Goal: Task Accomplishment & Management: Complete application form

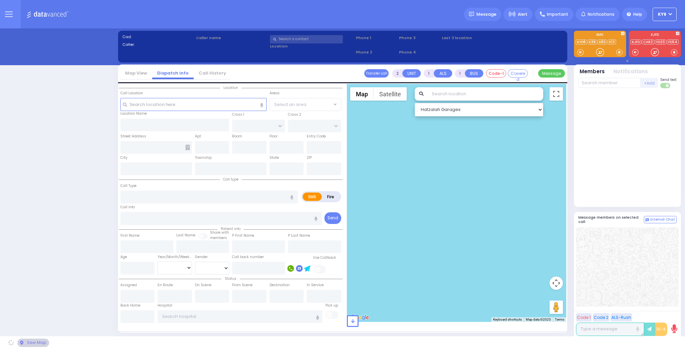
select select "15"
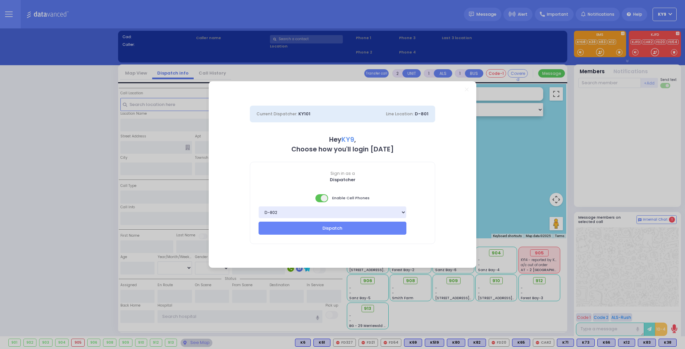
click at [318, 199] on span at bounding box center [321, 198] width 13 height 8
click at [320, 229] on button "Dispatch" at bounding box center [332, 228] width 148 height 13
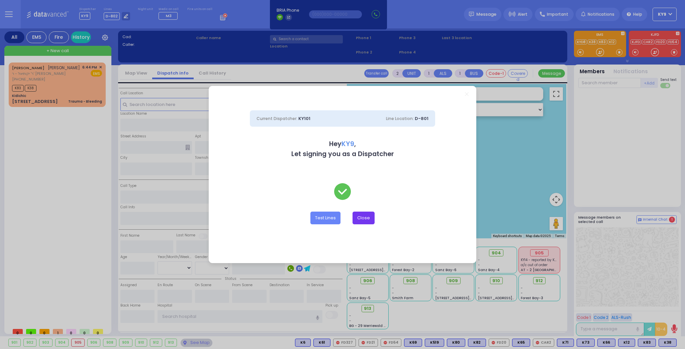
click at [362, 220] on button "Close" at bounding box center [363, 218] width 22 height 13
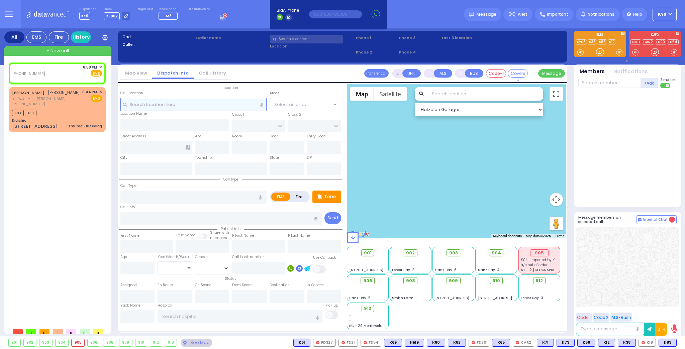
select select
radio input "true"
select select
type input "18:58"
select select "Hatzalah Garages"
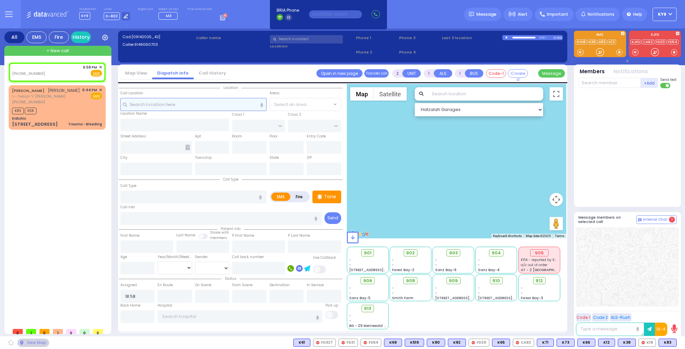
select select
radio input "true"
select select
select select "Hatzalah Garages"
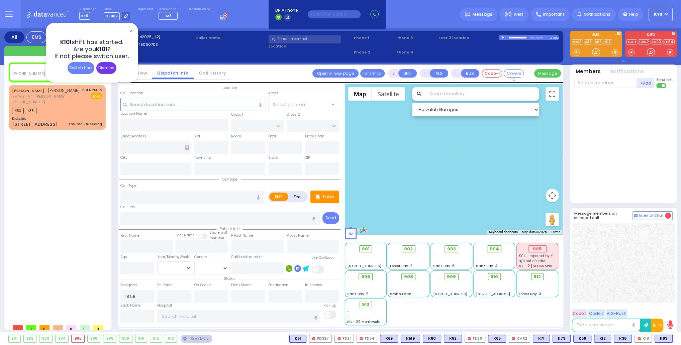
click at [107, 66] on div "Dismiss" at bounding box center [106, 68] width 20 height 12
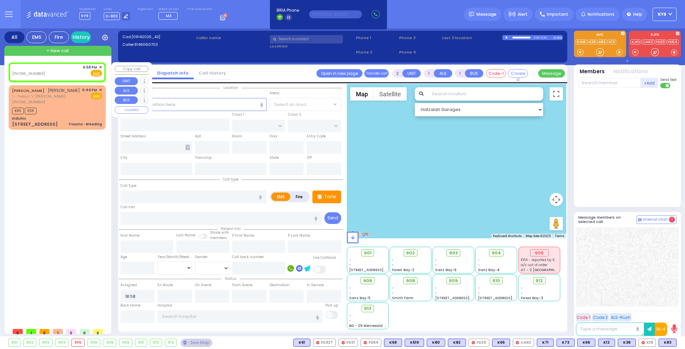
click at [101, 66] on span "✕" at bounding box center [100, 68] width 3 height 6
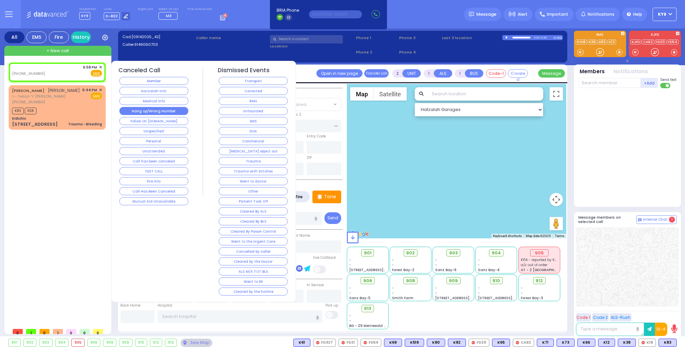
click at [158, 111] on button "Hang up/Wrong Number" at bounding box center [153, 111] width 69 height 8
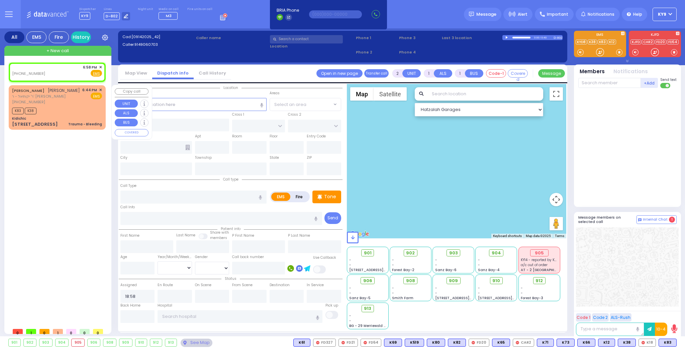
select select
radio input "true"
select select
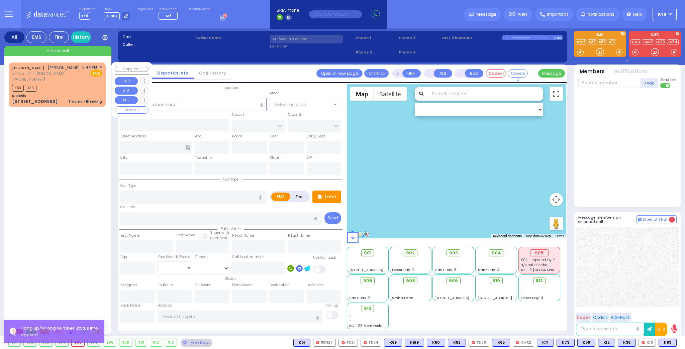
click at [70, 88] on div "K83 K38" at bounding box center [57, 87] width 90 height 8
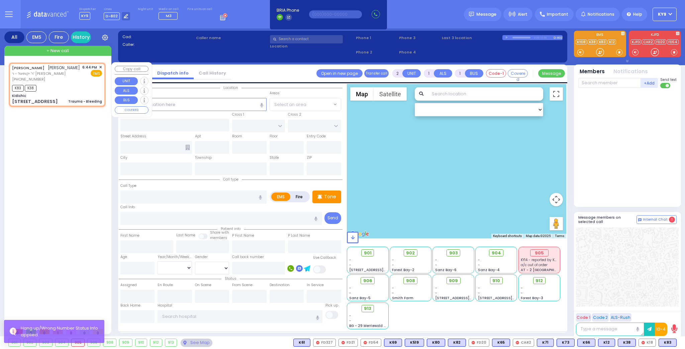
select select
type input "Trauma - Bleeding"
radio input "true"
type input "[PERSON_NAME]"
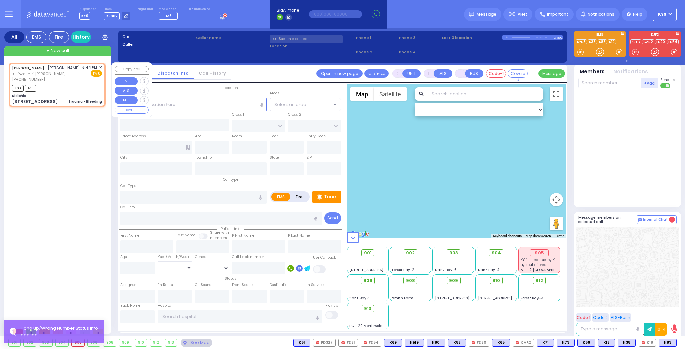
select select
type input "18:44"
type input "18:46"
type input "Kidichic"
type input "[PERSON_NAME] COURT"
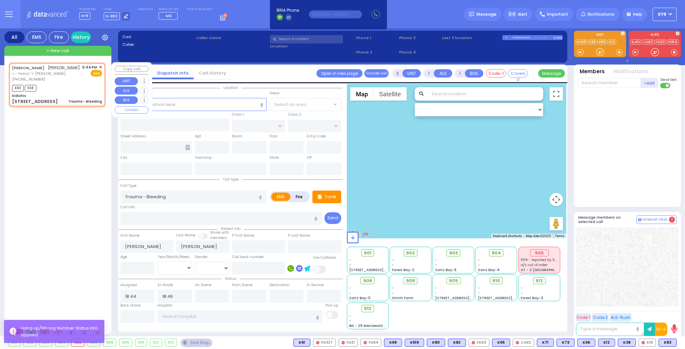
type input "[STREET_ADDRESS]"
type input "[PERSON_NAME]"
type input "[US_STATE]"
type input "10950"
select select "Hatzalah Garages"
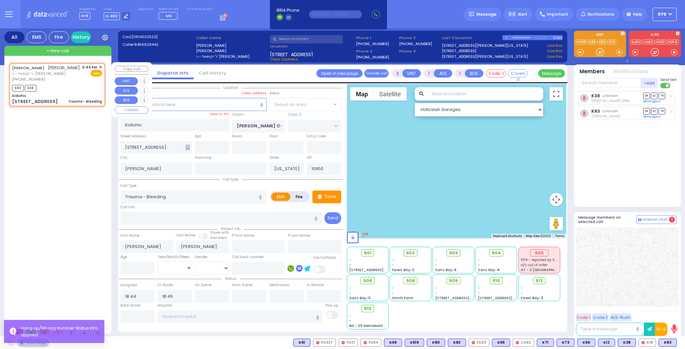
select select "SECTION 1"
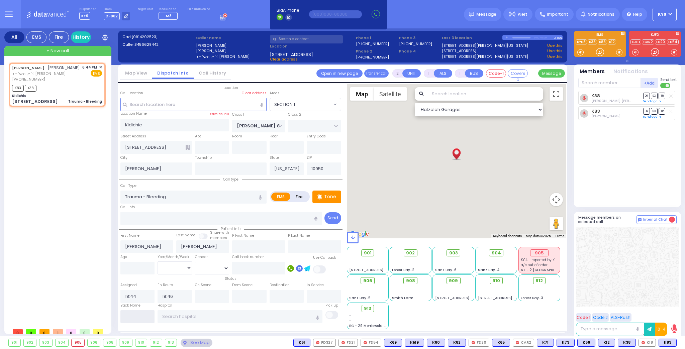
click at [142, 318] on input "text" at bounding box center [137, 316] width 34 height 13
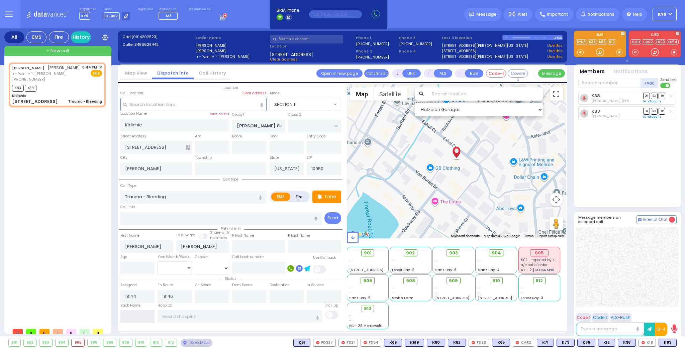
click at [142, 318] on input "text" at bounding box center [137, 316] width 34 height 13
type input "19:08"
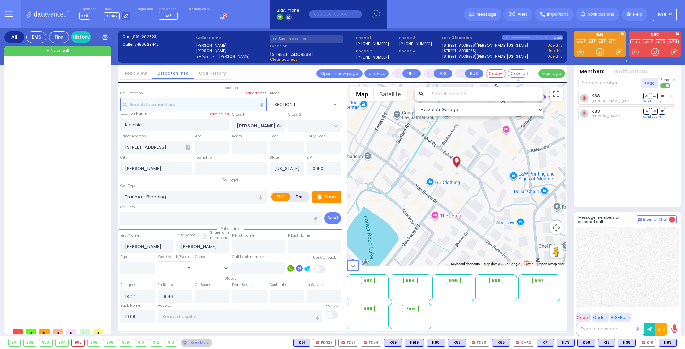
select select
radio input "true"
select select
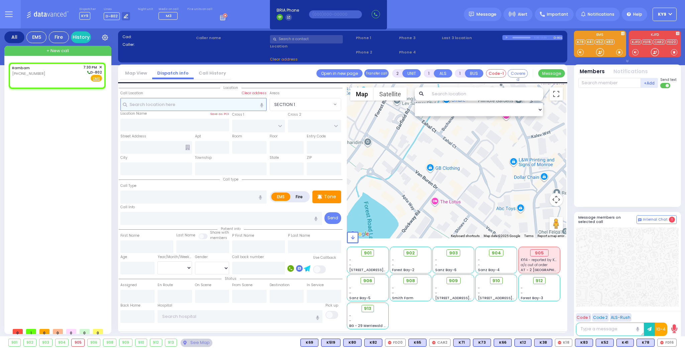
select select
radio input "true"
select select
type input "19:30"
select select "Hatzalah Garages"
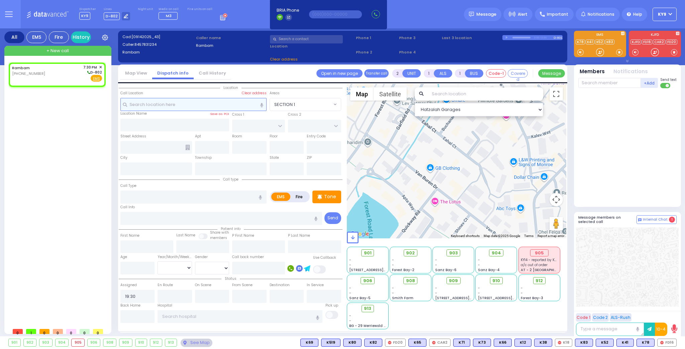
select select
radio input "true"
select select
select select "Hatzalah Garages"
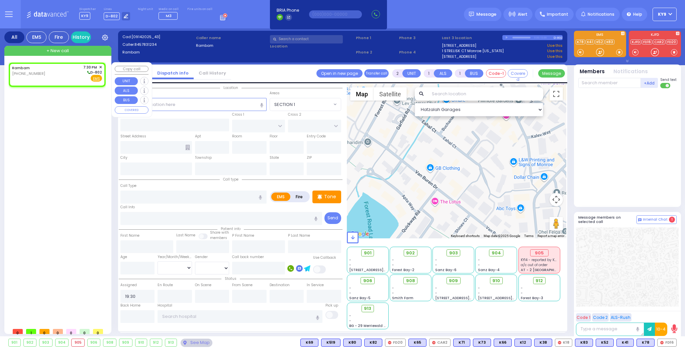
click at [46, 77] on div "Rambam [PHONE_NUMBER] 7:30 PM ✕ D-802 EMS" at bounding box center [57, 73] width 90 height 17
select select
radio input "true"
select select
select select "Hatzalah Garages"
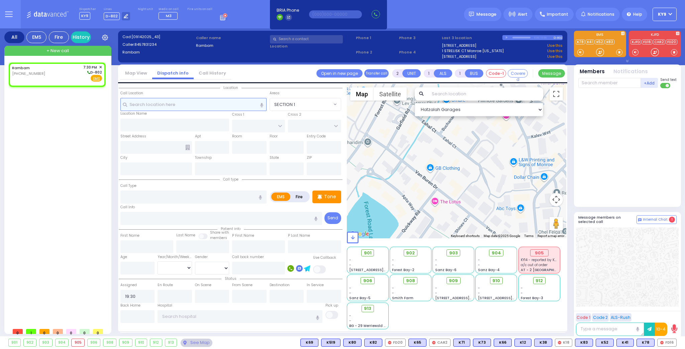
click at [201, 104] on input "text" at bounding box center [193, 104] width 146 height 13
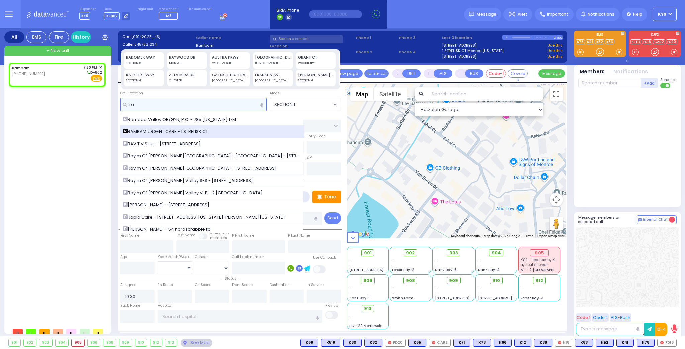
type input "ra"
click at [216, 133] on div "RAMBAM URGENT CARE - 1 STRELISK CT" at bounding box center [212, 131] width 179 height 7
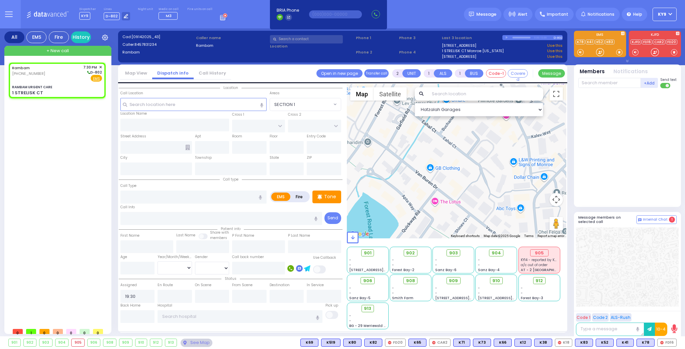
select select
radio input "true"
select select
select select "Hatzalah Garages"
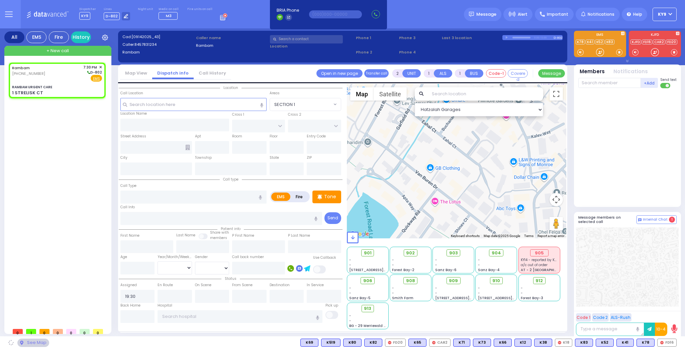
type input "RAMBAM URGENT CARE"
type input "FOREST RD"
type input "1 STRELISK CT"
type input "[PERSON_NAME]"
type input "[US_STATE]"
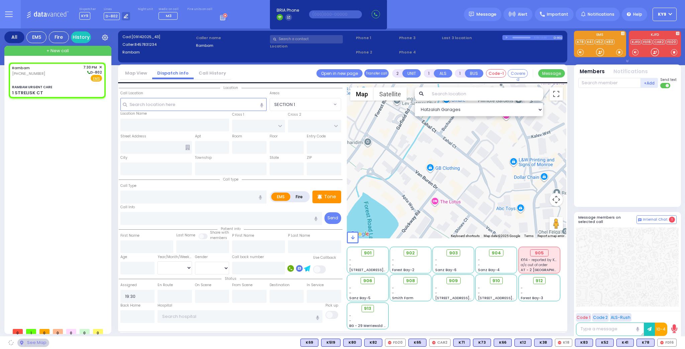
type input "10950"
select select "MONROE"
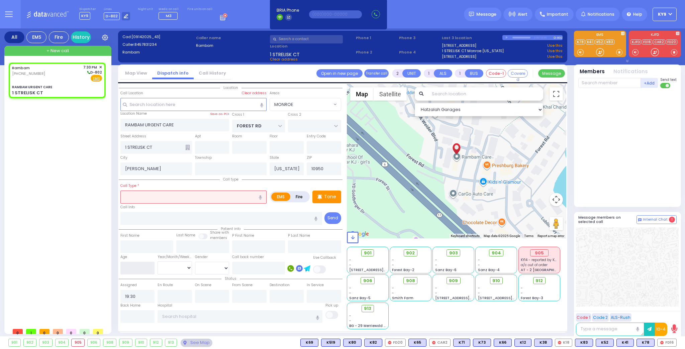
click at [132, 264] on input "number" at bounding box center [137, 268] width 34 height 13
type input "6"
click at [173, 268] on select "Year Month Week Day" at bounding box center [175, 268] width 34 height 13
select select "Year"
click at [158, 262] on select "Year Month Week Day" at bounding box center [175, 268] width 34 height 13
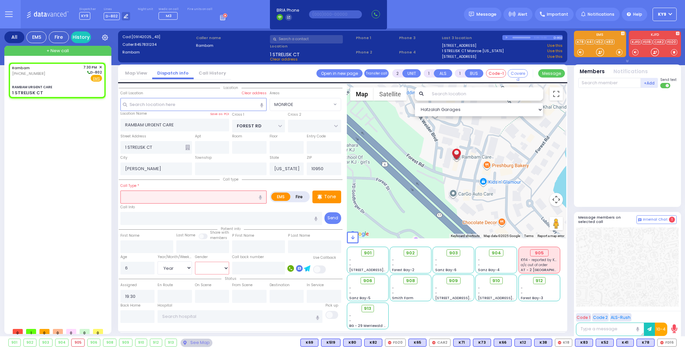
click at [215, 265] on select "[DEMOGRAPHIC_DATA] [DEMOGRAPHIC_DATA]" at bounding box center [212, 268] width 34 height 13
select select "[DEMOGRAPHIC_DATA]"
click at [195, 262] on select "[DEMOGRAPHIC_DATA] [DEMOGRAPHIC_DATA]" at bounding box center [212, 268] width 34 height 13
select select
radio input "true"
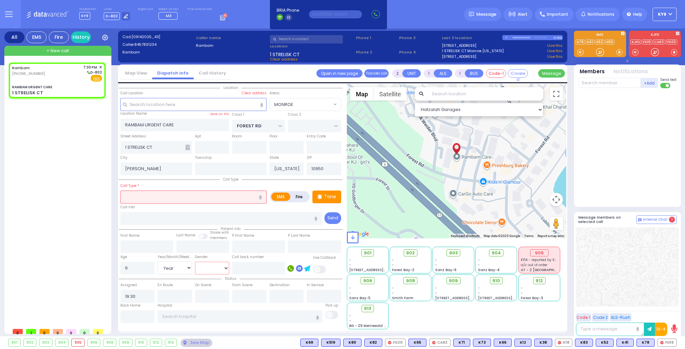
select select "Year"
select select
select select "Hatzalah Garages"
select select
radio input "true"
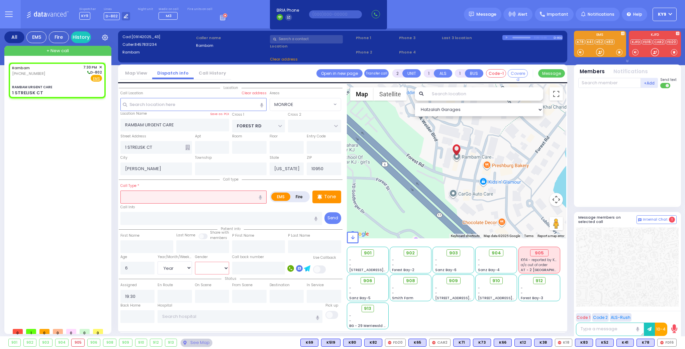
select select "Year"
select select "[DEMOGRAPHIC_DATA]"
select select "Hatzalah Garages"
click at [287, 37] on input "text" at bounding box center [306, 39] width 73 height 8
select select
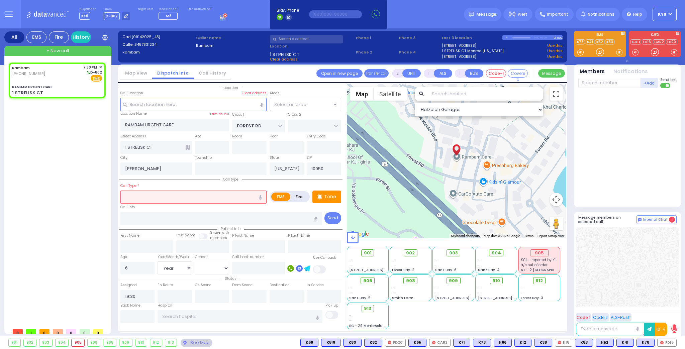
radio input "true"
select select "Year"
select select "[DEMOGRAPHIC_DATA]"
select select "Hatzalah Garages"
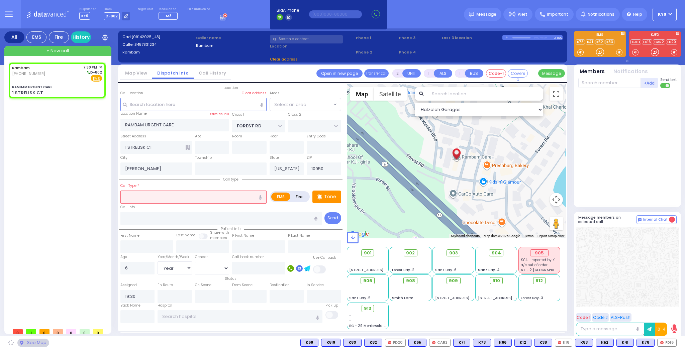
select select "MONROE"
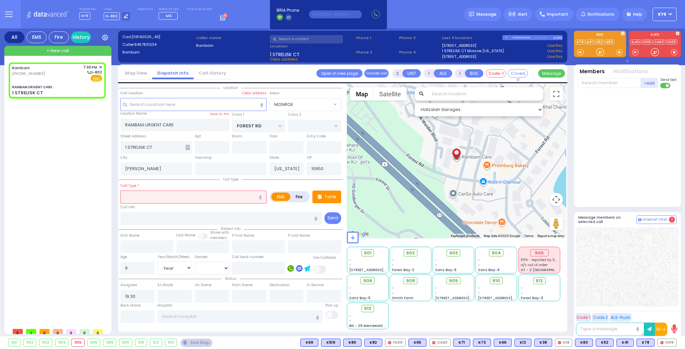
select select "MONROE"
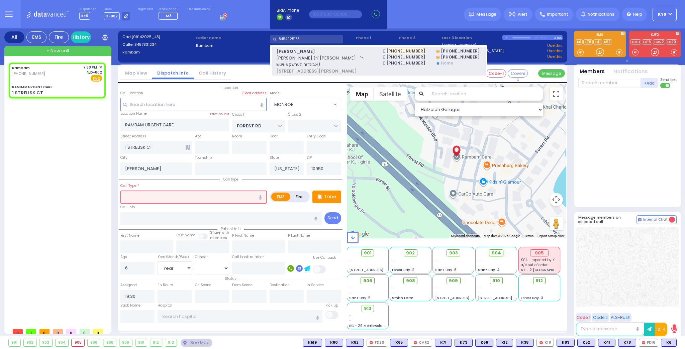
type input "8454925153"
click at [303, 53] on span "[PERSON_NAME]" at bounding box center [325, 51] width 99 height 7
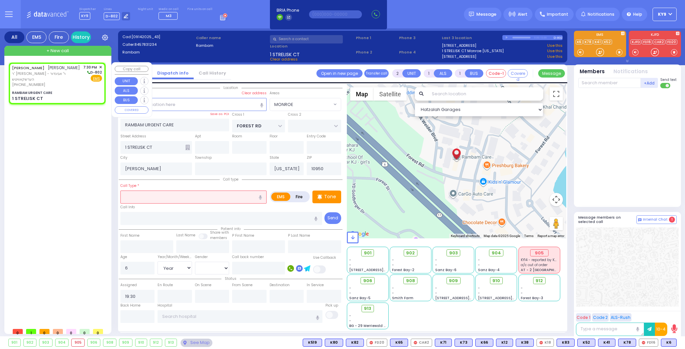
select select
radio input "true"
type input "[PERSON_NAME]"
select select "Year"
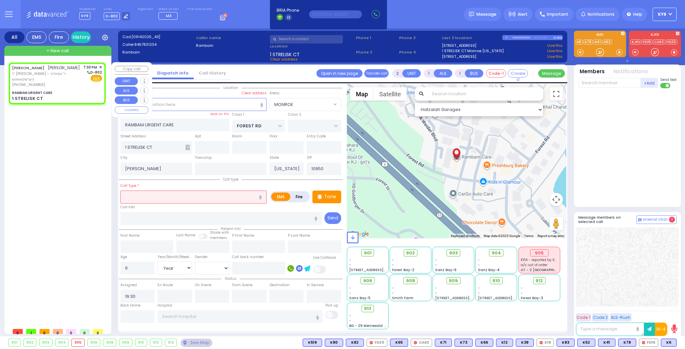
select select
select select "Hatzalah Garages"
select select "MONROE"
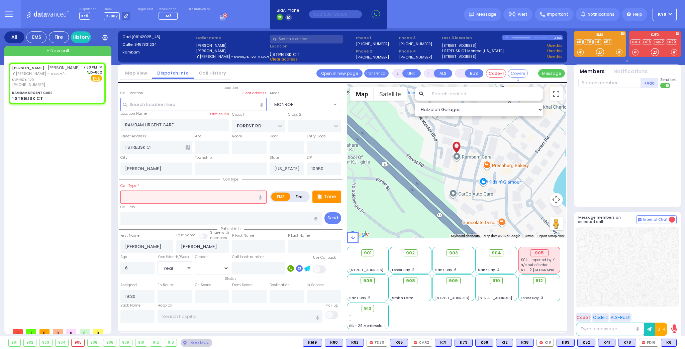
click at [138, 195] on input "text" at bounding box center [193, 197] width 146 height 13
type input "a"
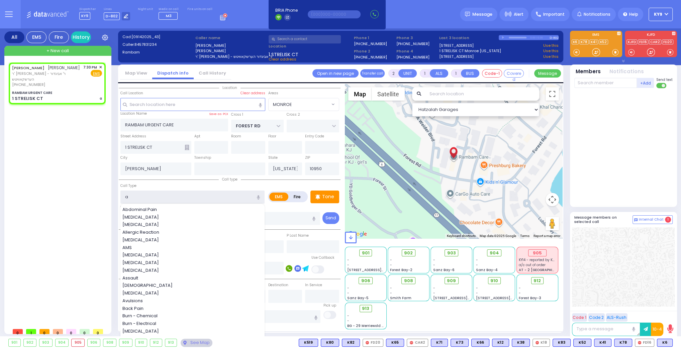
select select
radio input "true"
select select "Year"
select select "Hatzalah Garages"
select select
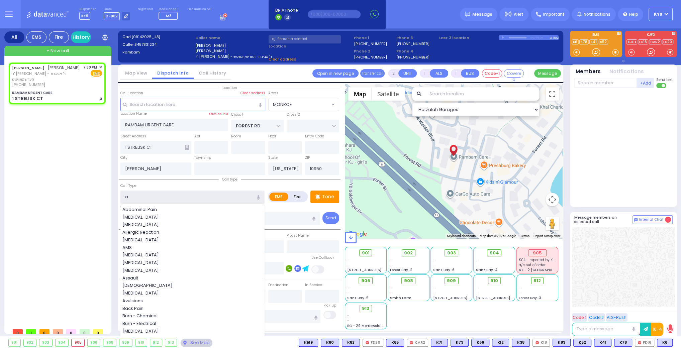
radio input "true"
select select "Year"
select select "Hatzalah Garages"
select select "MONROE"
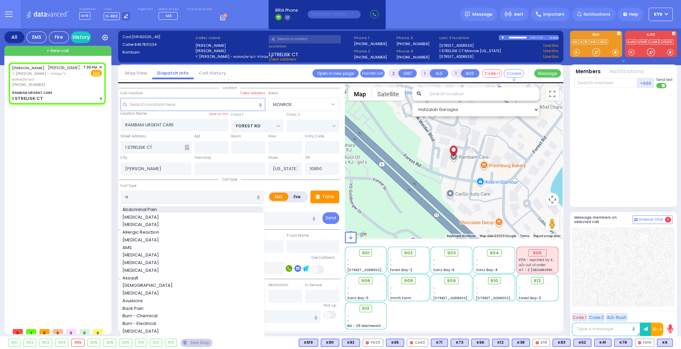
click at [143, 208] on span "Abdominal Pain" at bounding box center [140, 209] width 37 height 7
type input "Abdominal Pain"
type input "1"
type input "0"
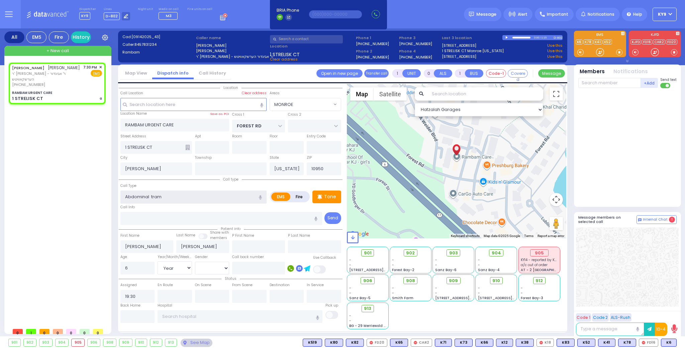
type input "Abdominal trama"
select select
radio input "true"
select select "Year"
select select "Hatzalah Garages"
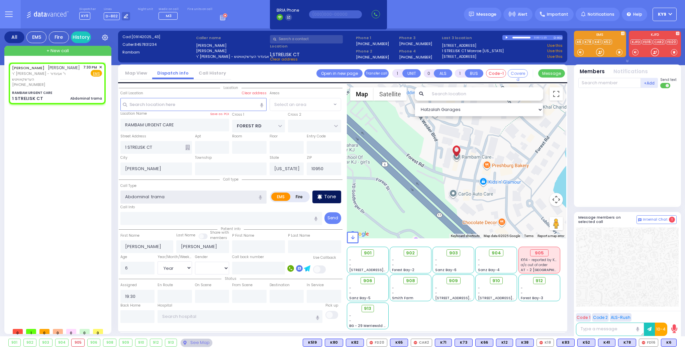
type input "Abdominal trama"
select select "MONROE"
click at [326, 195] on p "Tone" at bounding box center [330, 196] width 12 height 7
select select
radio input "true"
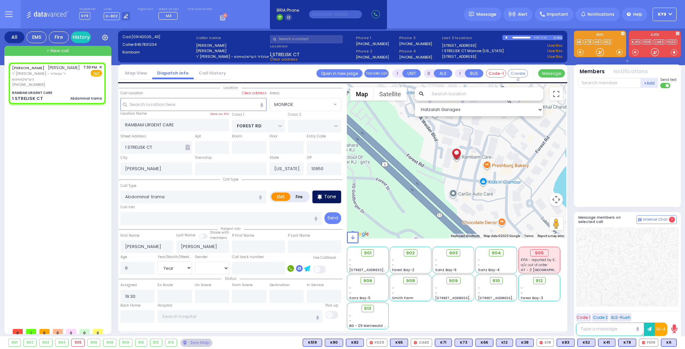
select select "Year"
select select "Hatzalah Garages"
select select "MONROE"
drag, startPoint x: 598, startPoint y: 52, endPoint x: 598, endPoint y: 56, distance: 3.7
click at [598, 56] on div at bounding box center [600, 52] width 7 height 7
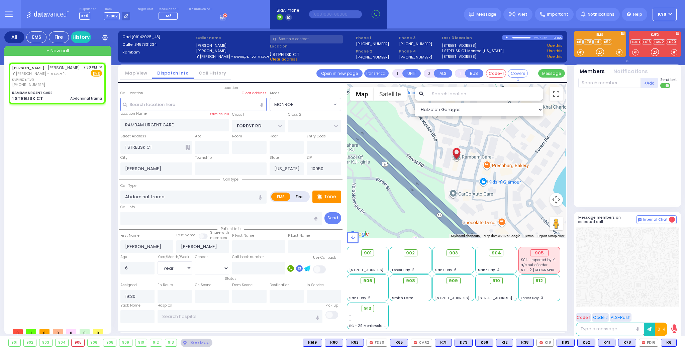
click at [639, 151] on div at bounding box center [628, 146] width 100 height 110
click at [327, 197] on p "Tone" at bounding box center [330, 196] width 12 height 7
click at [600, 51] on div at bounding box center [600, 52] width 7 height 7
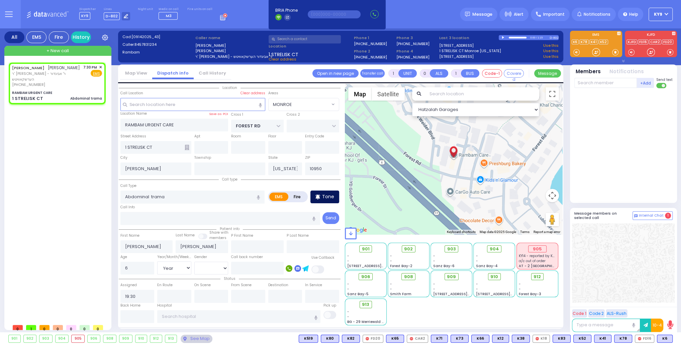
click at [327, 199] on p "Tone" at bounding box center [328, 196] width 12 height 7
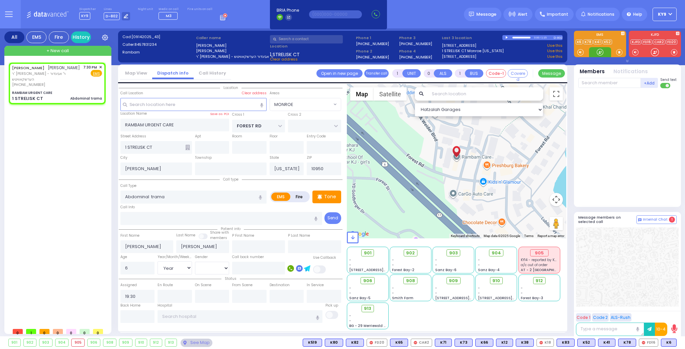
click at [600, 50] on div at bounding box center [600, 52] width 7 height 7
click at [598, 54] on div at bounding box center [600, 52] width 7 height 7
click at [666, 341] on span "K87" at bounding box center [667, 342] width 17 height 7
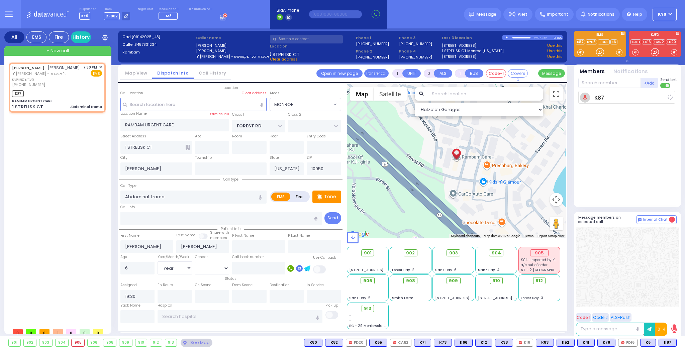
select select
radio input "true"
select select "Year"
type input "19:32"
select select "Hatzalah Garages"
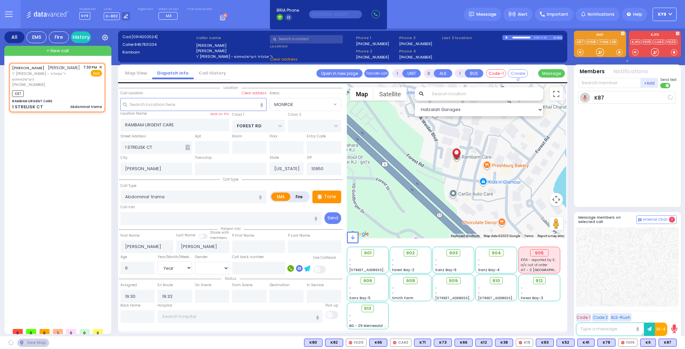
select select "MONROE"
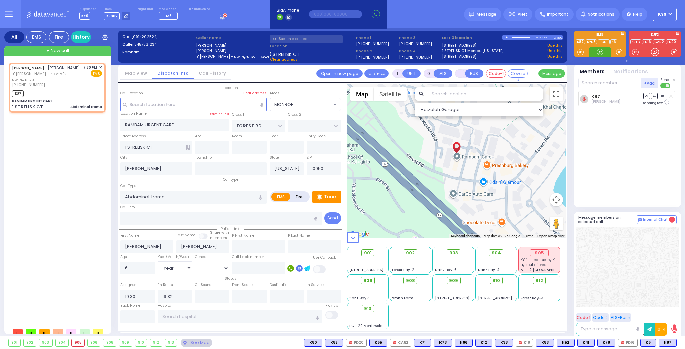
click at [597, 51] on div at bounding box center [600, 52] width 7 height 7
click at [331, 196] on p "Tone" at bounding box center [330, 196] width 12 height 7
click at [597, 50] on div at bounding box center [600, 52] width 7 height 7
click at [330, 197] on p "Tone" at bounding box center [330, 196] width 12 height 7
click at [597, 51] on div at bounding box center [600, 52] width 7 height 7
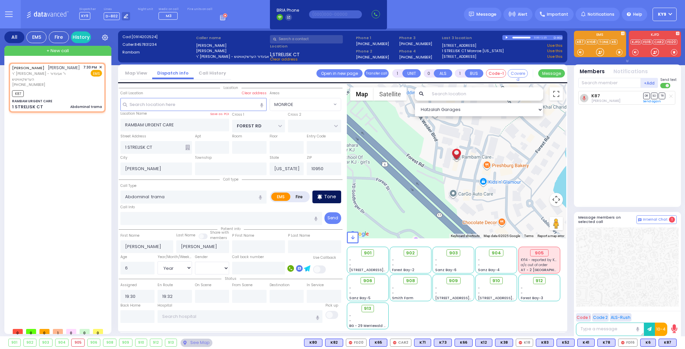
click at [327, 196] on p "Tone" at bounding box center [330, 196] width 12 height 7
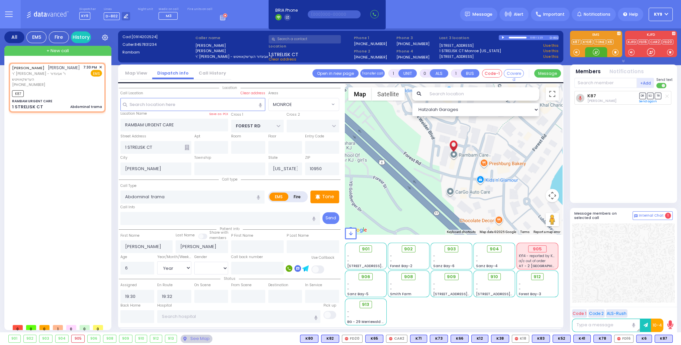
click at [594, 50] on div at bounding box center [596, 52] width 7 height 7
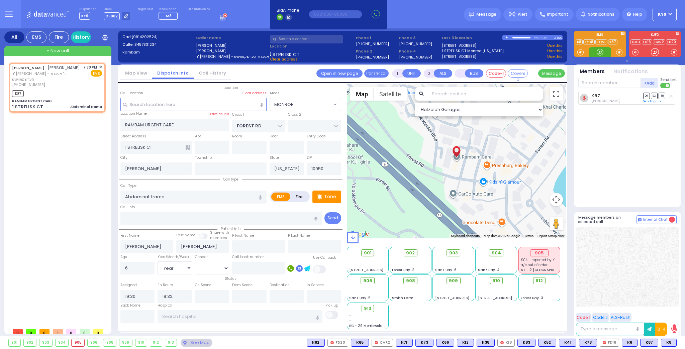
drag, startPoint x: 601, startPoint y: 50, endPoint x: 609, endPoint y: 80, distance: 30.0
click at [600, 50] on div at bounding box center [600, 52] width 7 height 7
click at [666, 341] on span "K8" at bounding box center [668, 342] width 15 height 7
select select
radio input "true"
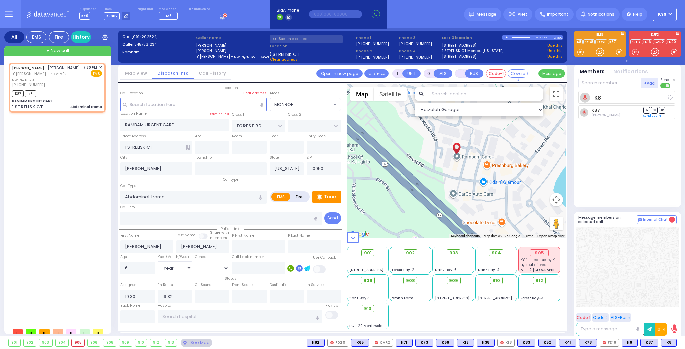
select select "Year"
select select "Hatzalah Garages"
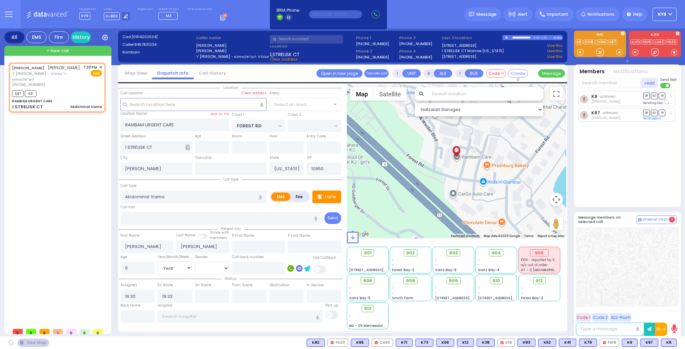
select select "MONROE"
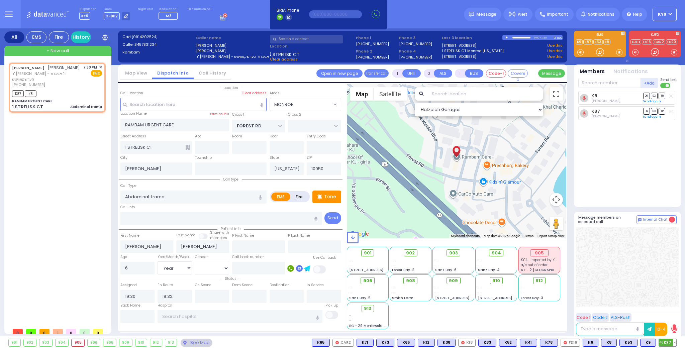
click at [673, 342] on button at bounding box center [674, 342] width 3 height 7
click at [670, 314] on icon at bounding box center [669, 313] width 7 height 7
click at [669, 302] on icon at bounding box center [669, 303] width 7 height 7
click at [540, 281] on span "912" at bounding box center [541, 281] width 7 height 7
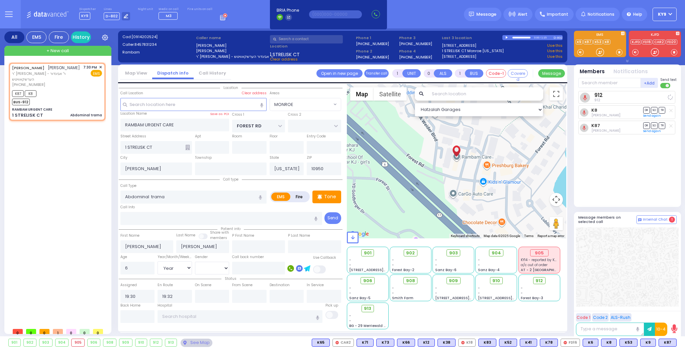
select select
radio input "true"
select select "Year"
select select "Hatzalah Garages"
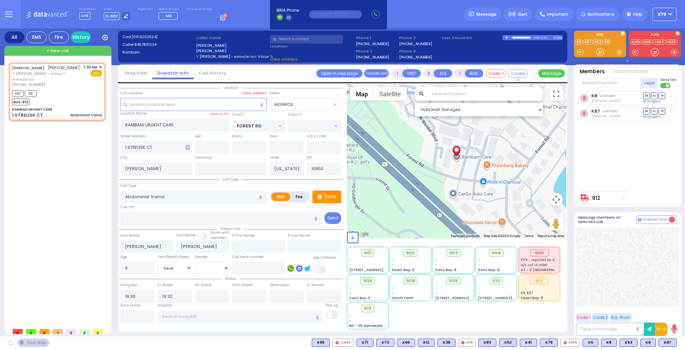
select select "MONROE"
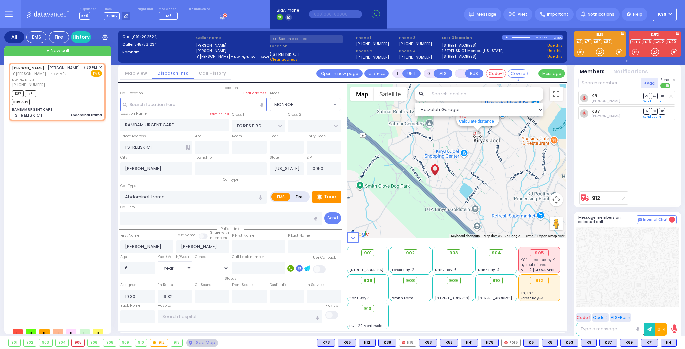
type input "6"
select select
radio input "true"
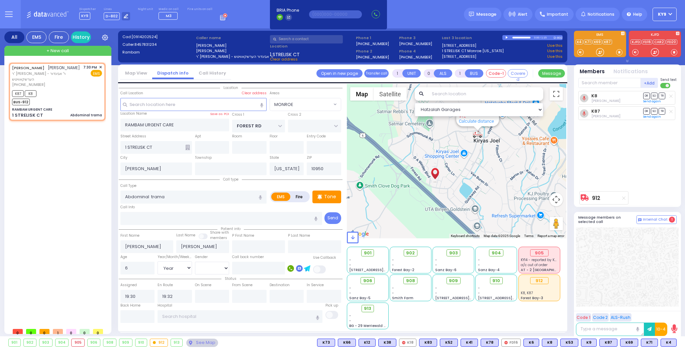
type input "Unknown"
select select "Year"
select select "Hatzalah Garages"
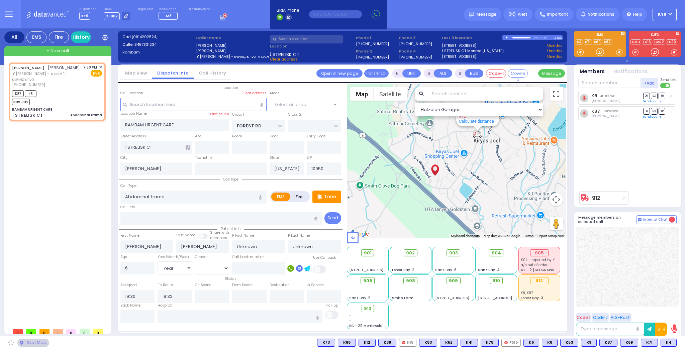
select select "MONROE"
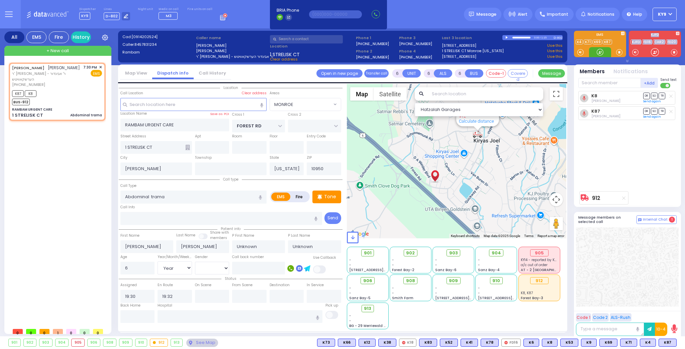
drag, startPoint x: 599, startPoint y: 56, endPoint x: 452, endPoint y: 164, distance: 182.3
click at [588, 66] on div "Team connect is not connected. Please, close all team connect windows and Try N…" at bounding box center [627, 183] width 107 height 311
click at [208, 316] on input "text" at bounding box center [240, 316] width 165 height 13
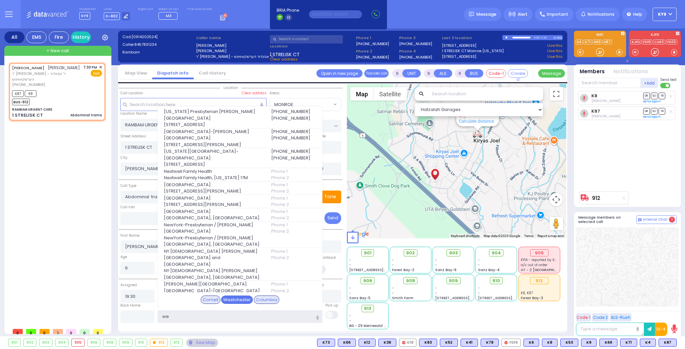
type input "we"
click at [227, 299] on div "Westchester" at bounding box center [237, 300] width 32 height 9
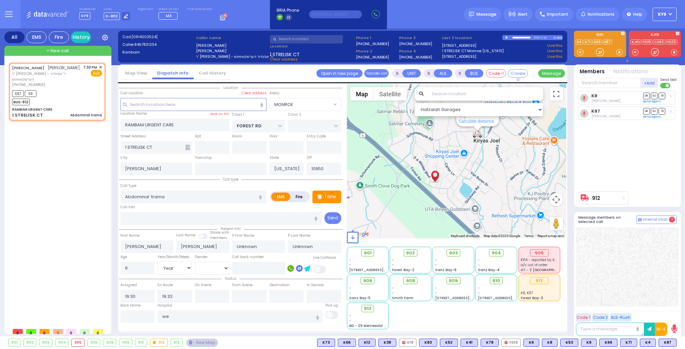
select select
radio input "true"
select select "Year"
type input "[GEOGRAPHIC_DATA]-[PERSON_NAME][GEOGRAPHIC_DATA]"
select select "Hatzalah Garages"
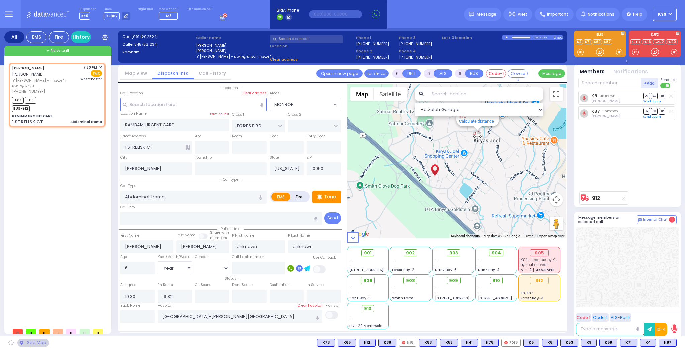
select select "MONROE"
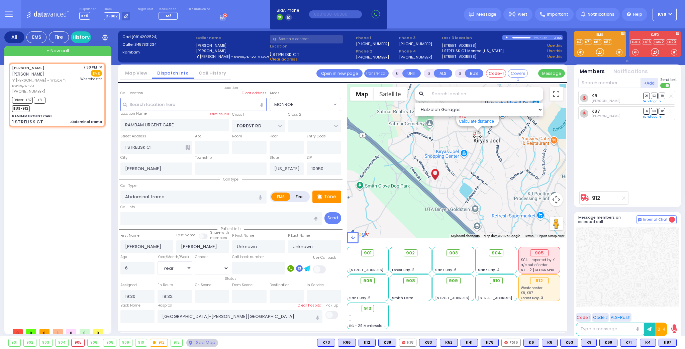
select select
radio input "true"
select select "Year"
type input "19:36"
type input "19:50"
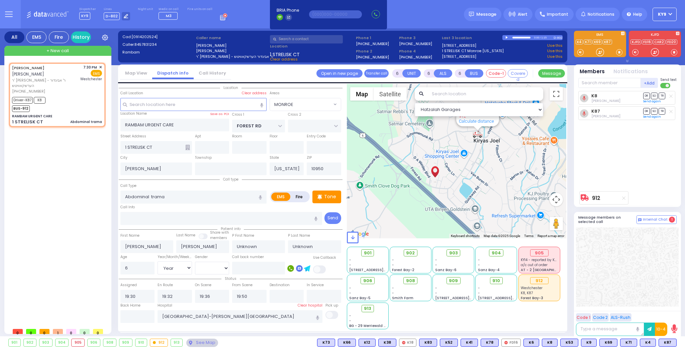
select select "Hatzalah Garages"
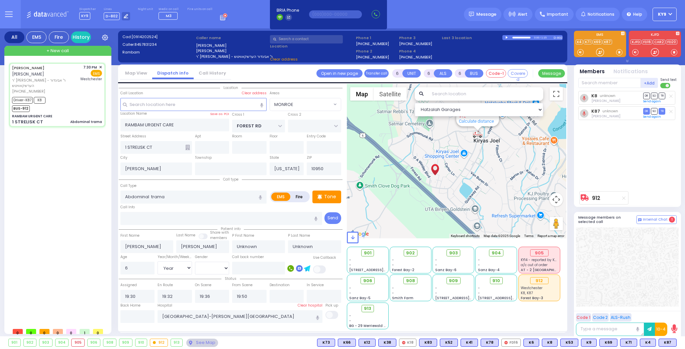
select select
radio input "true"
select select "Year"
select select "Hatzalah Garages"
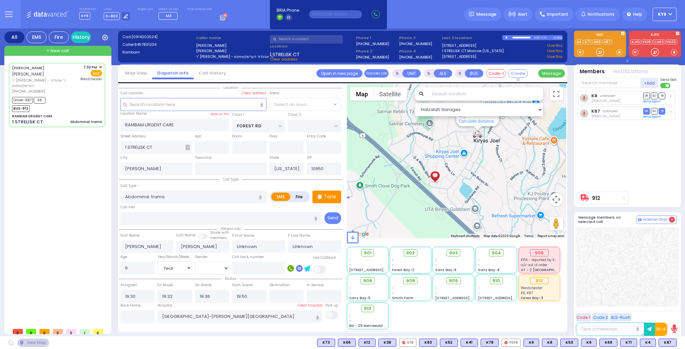
select select "MONROE"
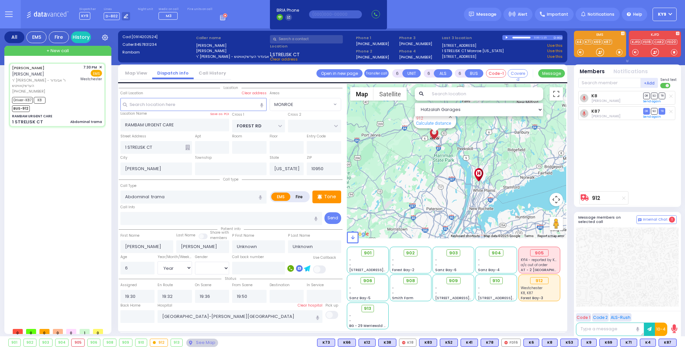
select select
radio input "true"
type input "Frimet"
type input "[PERSON_NAME]"
select select "Year"
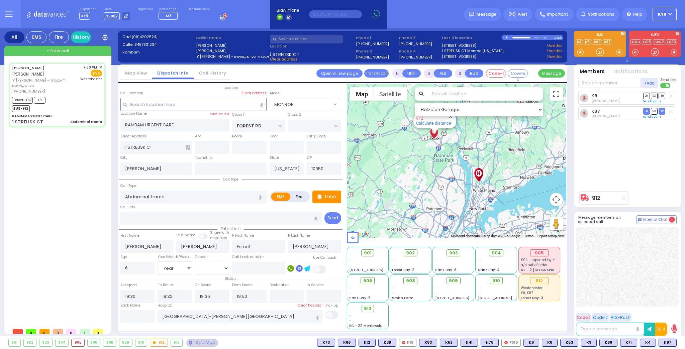
select select "Hatzalah Garages"
select select "MONROE"
select select
radio input "true"
select select "Year"
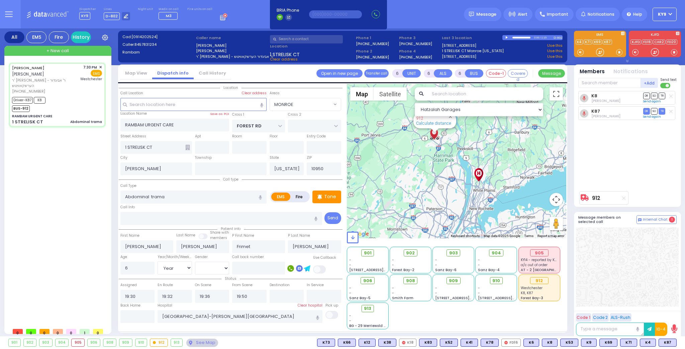
select select "Hatzalah Garages"
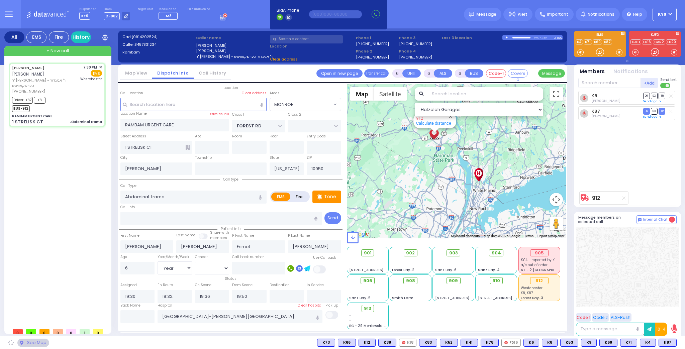
select select "MONROE"
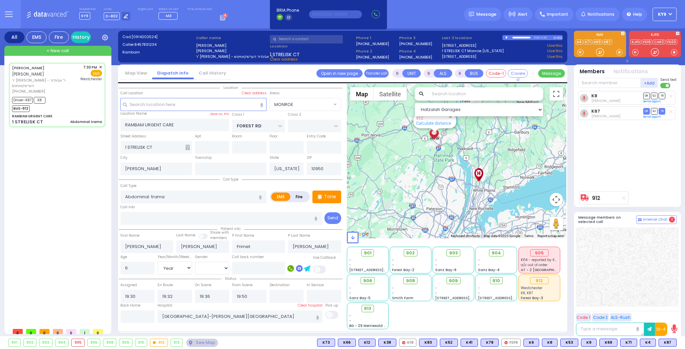
select select
radio input "true"
select select "Year"
select select "Hatzalah Garages"
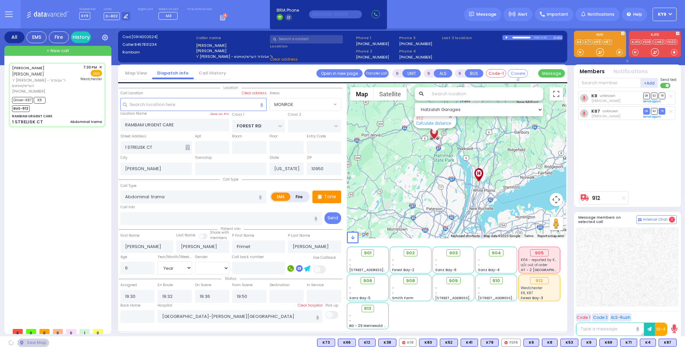
select select "MONROE"
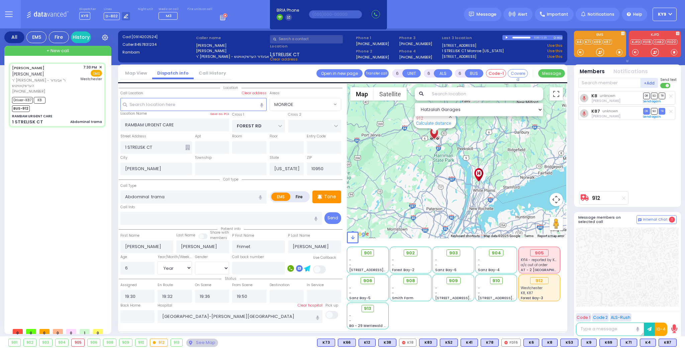
select select
radio input "true"
select select "Year"
select select "Hatzalah Garages"
select select "MONROE"
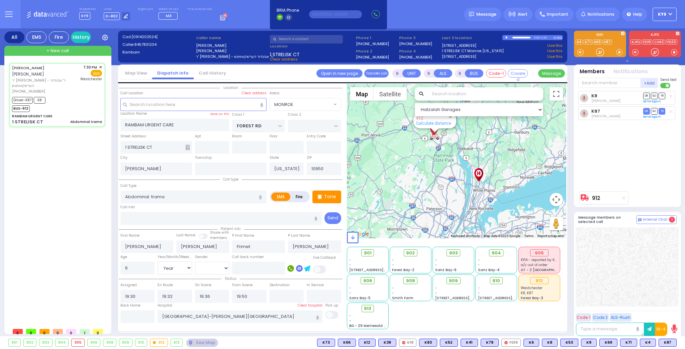
select select
radio input "true"
select select "Year"
select select "MONROE"
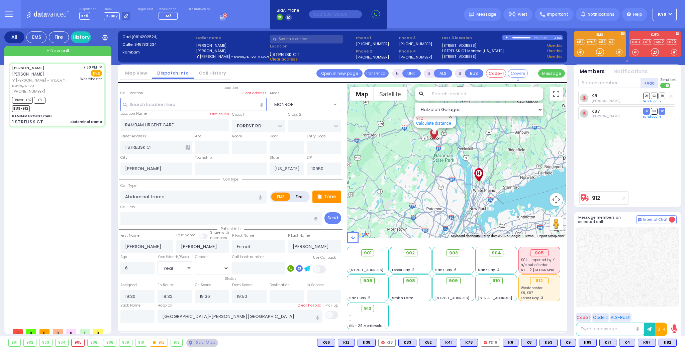
select select "Year"
select select "[DEMOGRAPHIC_DATA]"
select select
radio input "true"
select select "Year"
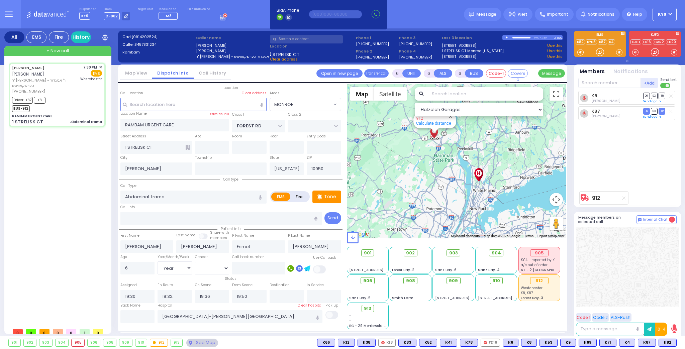
select select "[DEMOGRAPHIC_DATA]"
select select "Hatzalah Garages"
select select "MONROE"
select select
radio input "true"
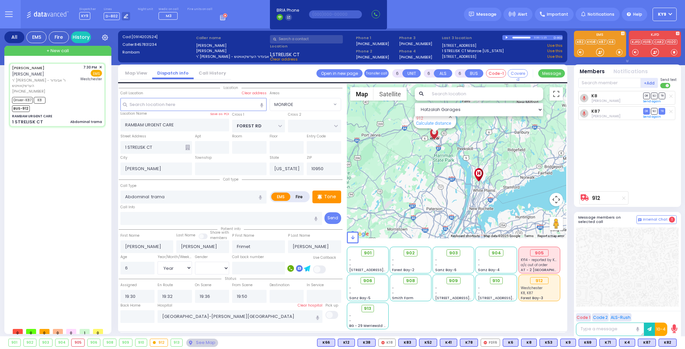
select select "Year"
select select "[DEMOGRAPHIC_DATA]"
select select "Hatzalah Garages"
select select "MONROE"
select select
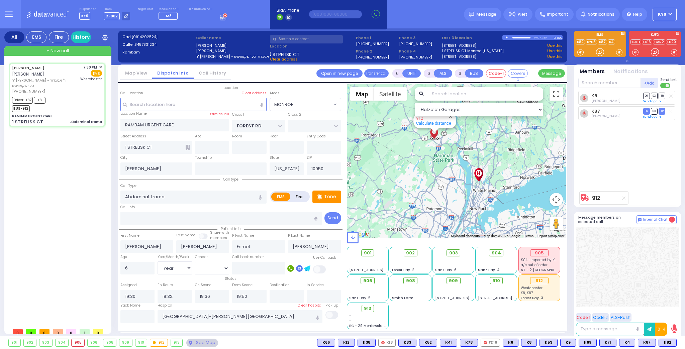
radio input "true"
select select "Year"
select select "[DEMOGRAPHIC_DATA]"
select select "Hatzalah Garages"
select select "MONROE"
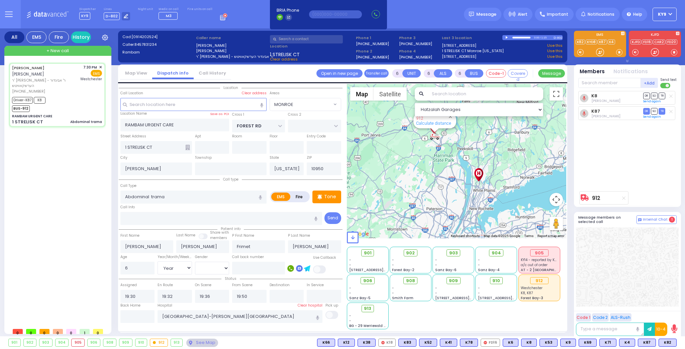
select select
radio input "true"
select select "Year"
select select "[DEMOGRAPHIC_DATA]"
select select "Hatzalah Garages"
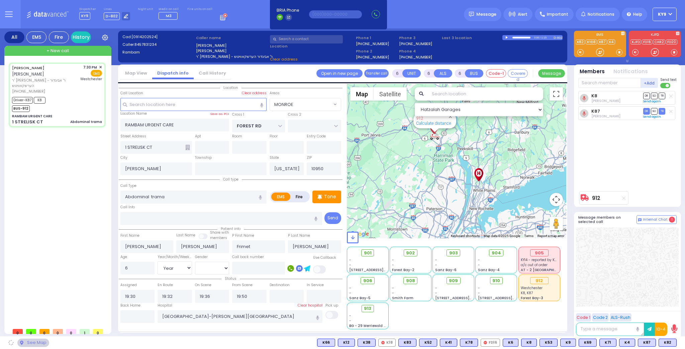
select select "MONROE"
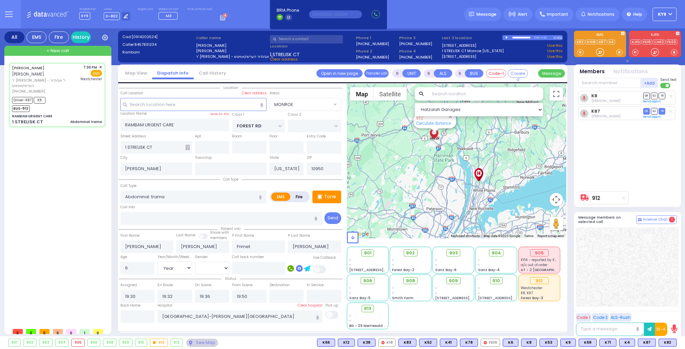
select select
radio input "true"
select select "Year"
select select "[DEMOGRAPHIC_DATA]"
select select "Hatzalah Garages"
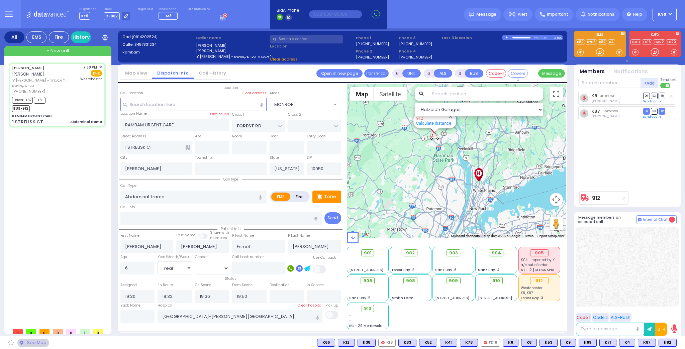
select select "MONROE"
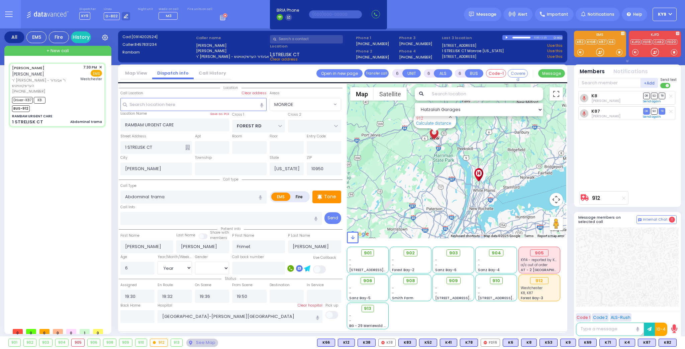
select select
radio input "true"
select select "Year"
select select "[DEMOGRAPHIC_DATA]"
select select "Hatzalah Garages"
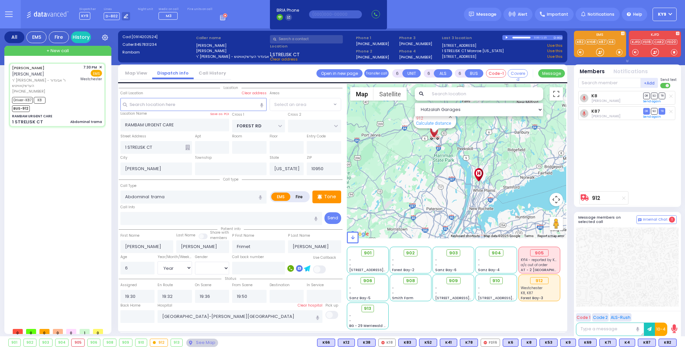
select select
radio input "true"
select select "Year"
select select "[DEMOGRAPHIC_DATA]"
select select "MONROE"
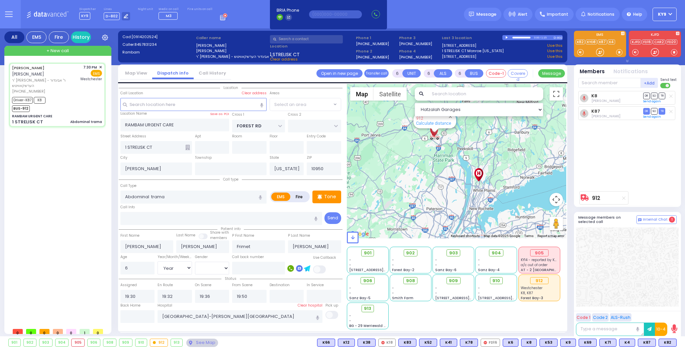
select select "Hatzalah Garages"
select select "MONROE"
select select
radio input "true"
select select "Year"
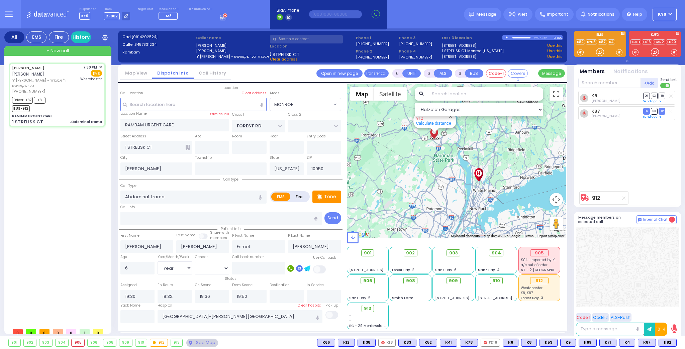
select select "[DEMOGRAPHIC_DATA]"
select select "Hatzalah Garages"
select select "MONROE"
select select
radio input "true"
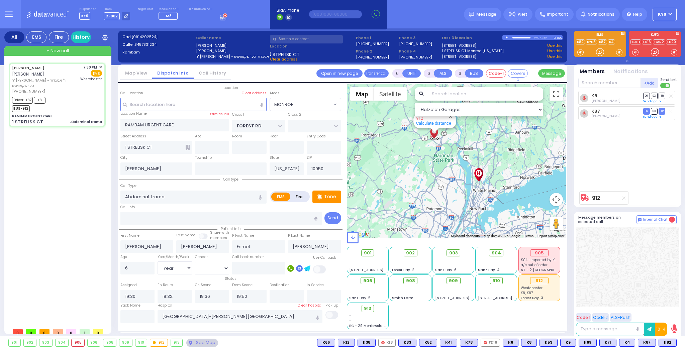
select select "Year"
select select "[DEMOGRAPHIC_DATA]"
select select "Hatzalah Garages"
select select "MONROE"
select select
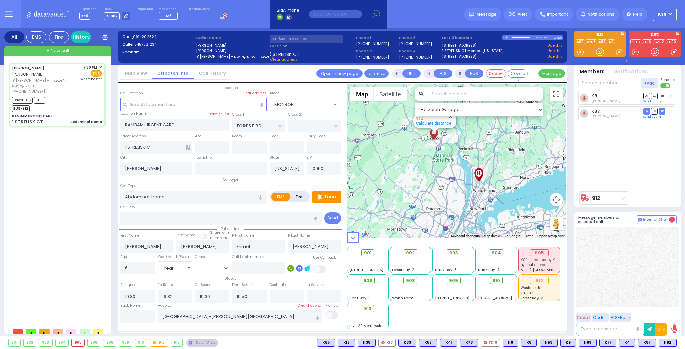
radio input "true"
select select "Year"
select select "[DEMOGRAPHIC_DATA]"
select select "Hatzalah Garages"
select select "MONROE"
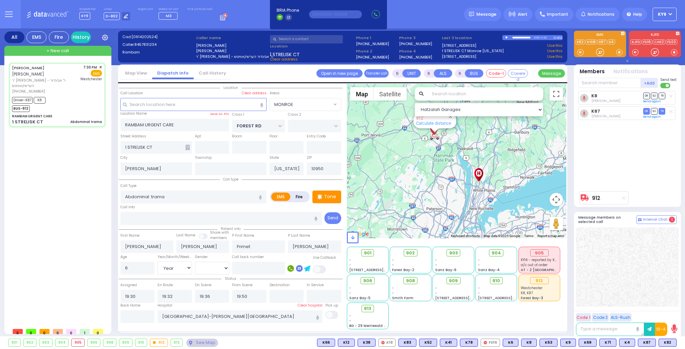
select select
radio input "true"
select select "Year"
select select "[DEMOGRAPHIC_DATA]"
select select "Hatzalah Garages"
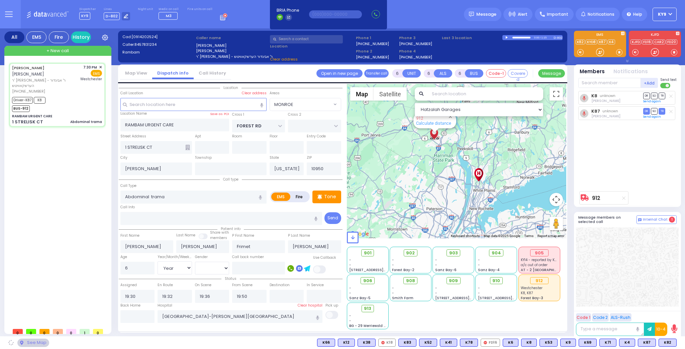
select select
radio input "true"
select select "Year"
select select "[DEMOGRAPHIC_DATA]"
select select "Hatzalah Garages"
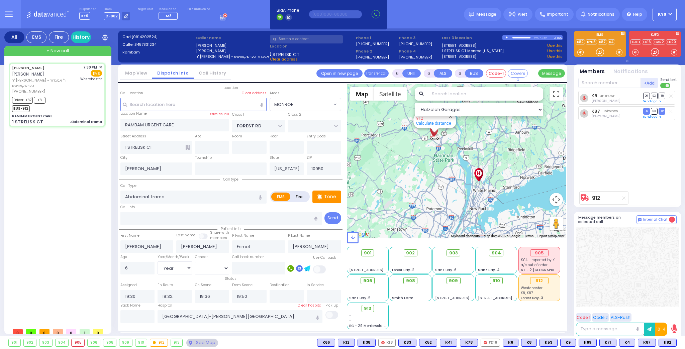
select select "MONROE"
select select
radio input "true"
select select "Year"
select select "[DEMOGRAPHIC_DATA]"
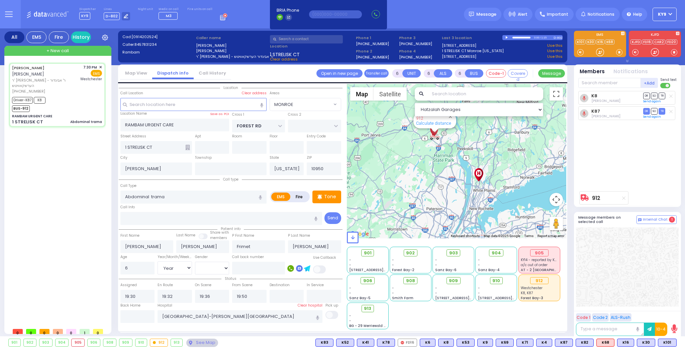
select select "Hatzalah Garages"
select select
radio input "true"
select select "Year"
select select "[DEMOGRAPHIC_DATA]"
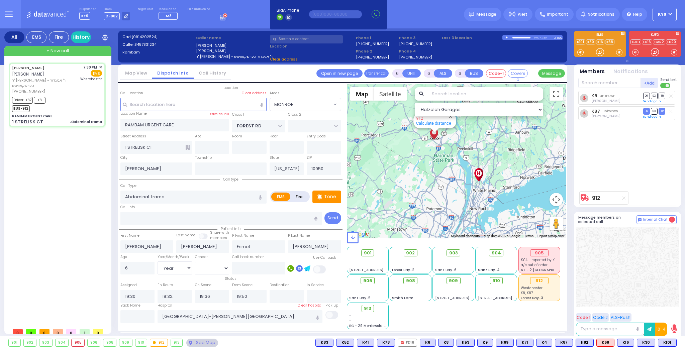
select select "Hatzalah Garages"
select select "MONROE"
select select
radio input "true"
select select "Year"
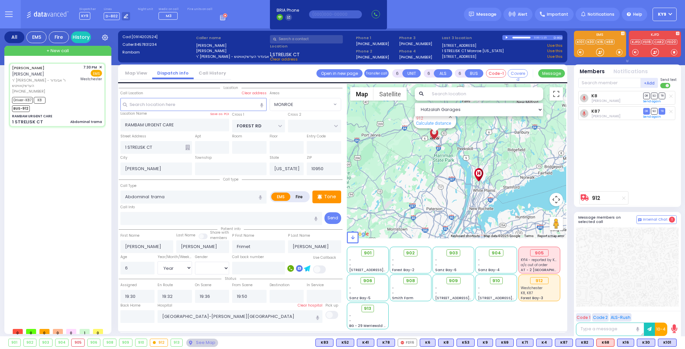
select select "[DEMOGRAPHIC_DATA]"
select select "Hatzalah Garages"
radio input "true"
select select "Year"
select select "[DEMOGRAPHIC_DATA]"
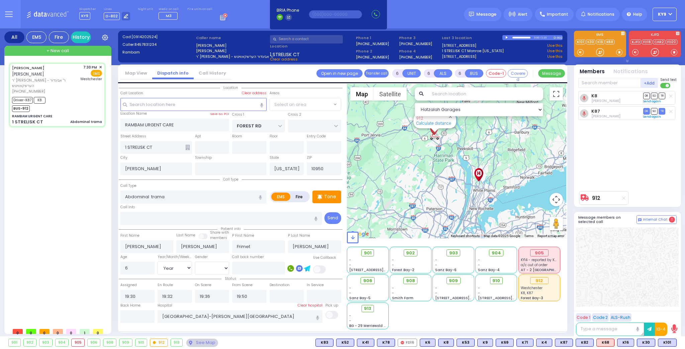
select select
select select "Hatzalah Garages"
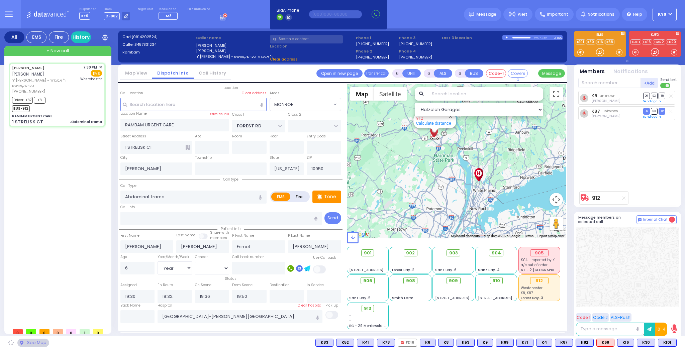
select select "MONROE"
